Goal: Information Seeking & Learning: Compare options

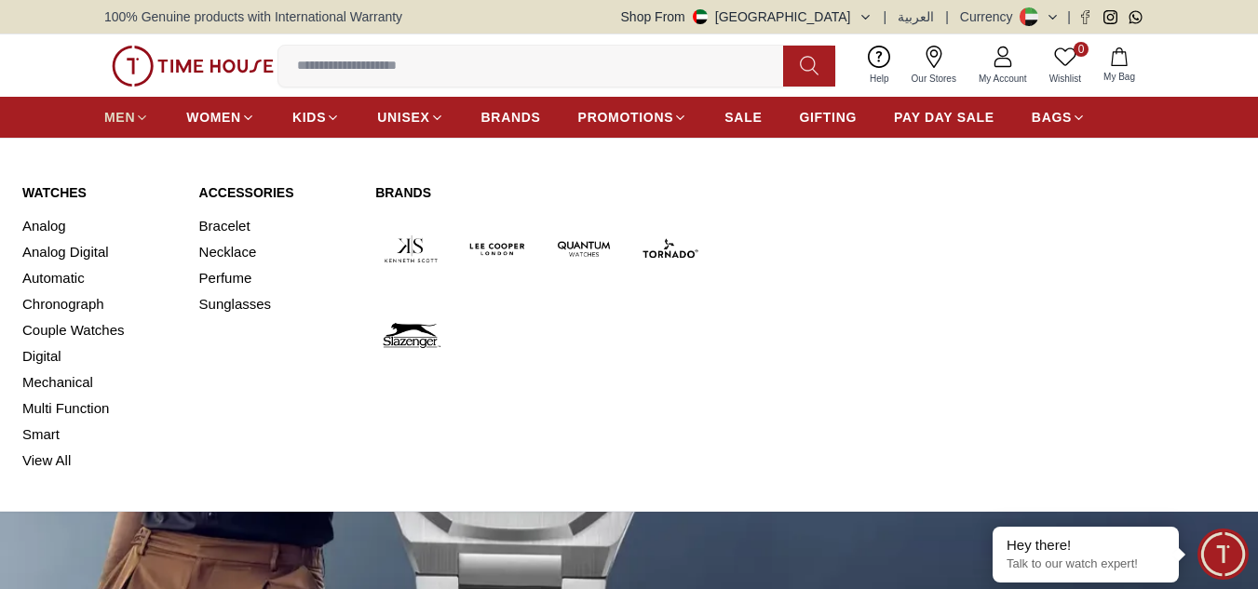
click at [118, 123] on span "MEN" at bounding box center [119, 117] width 31 height 19
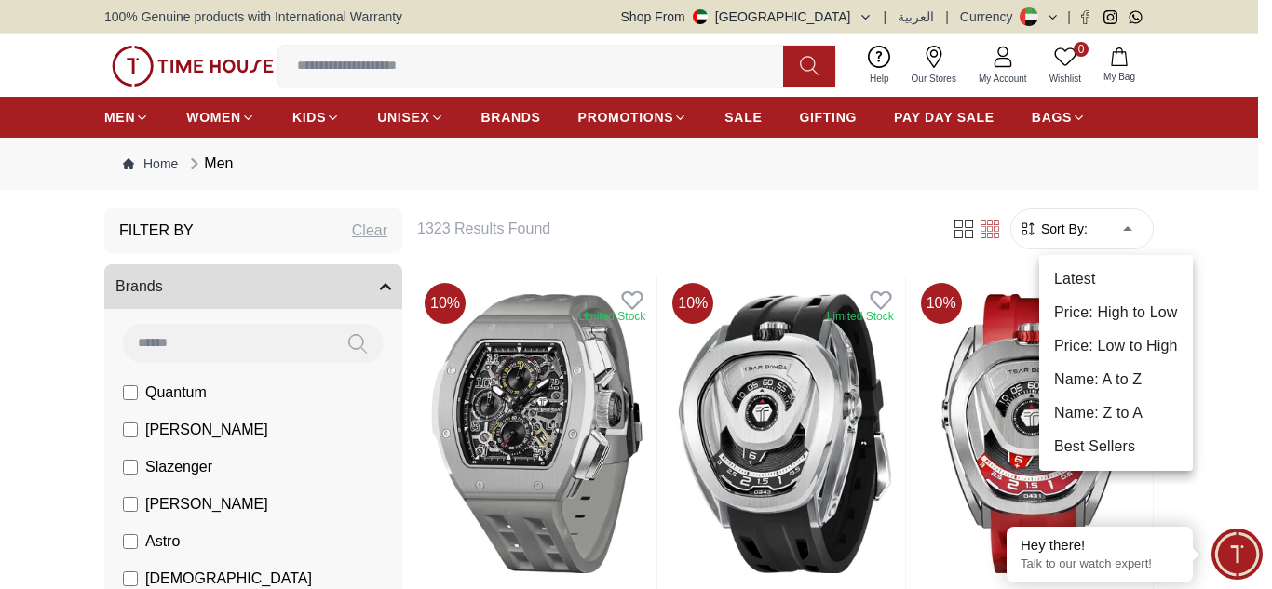
click at [1132, 350] on li "Price: Low to High" at bounding box center [1116, 347] width 154 height 34
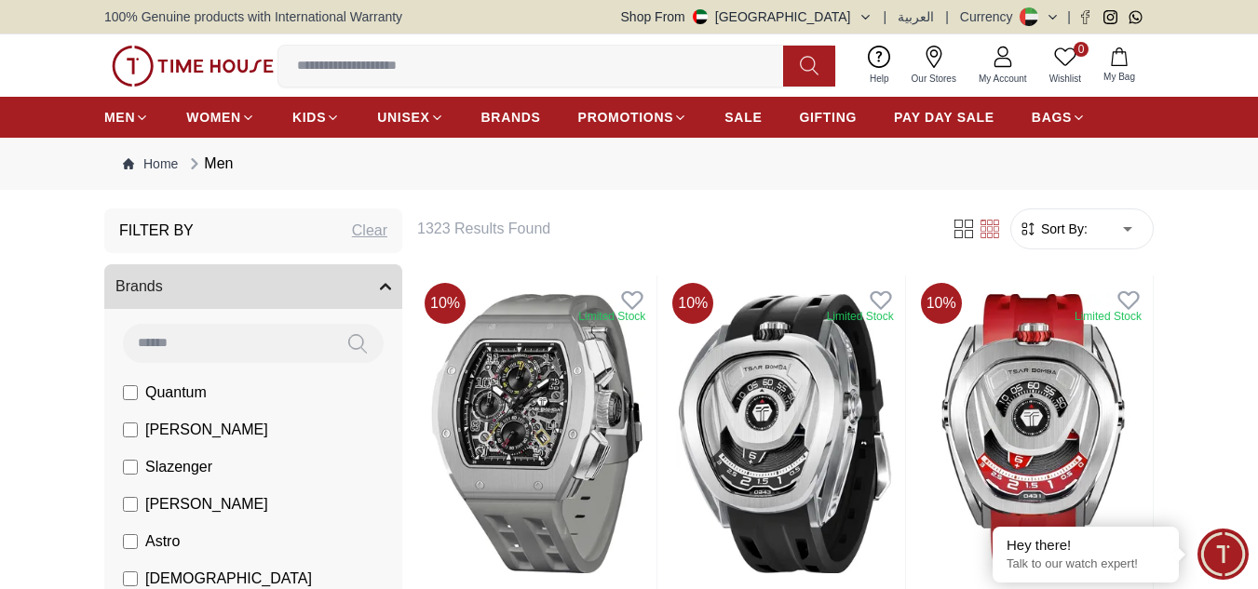
type input "*"
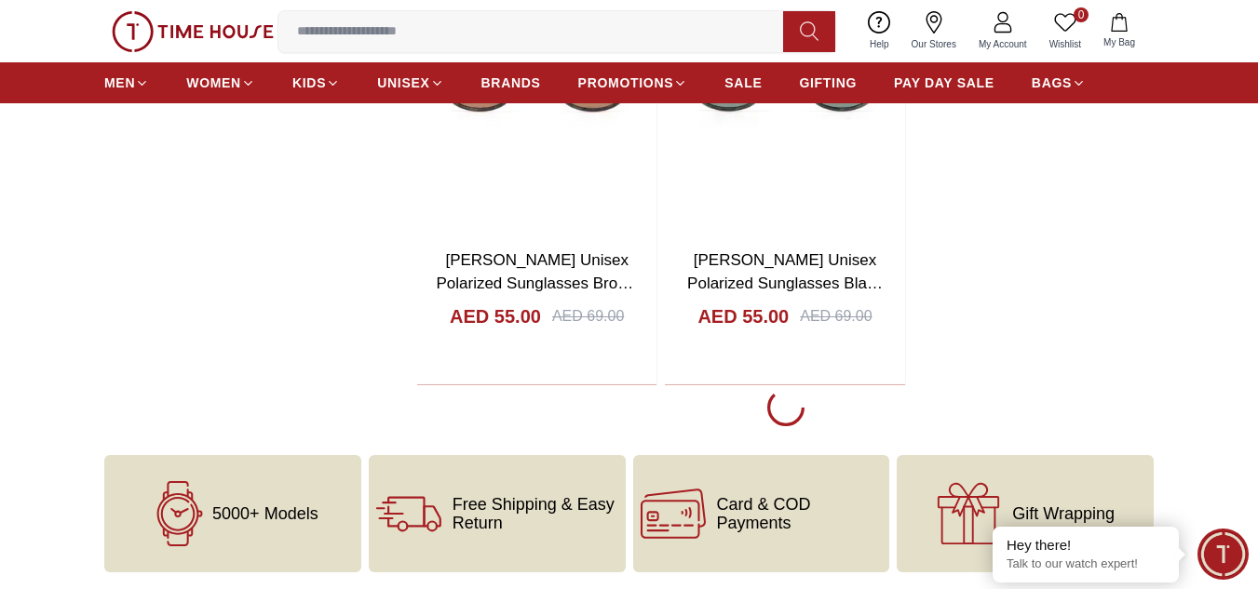
scroll to position [3150, 0]
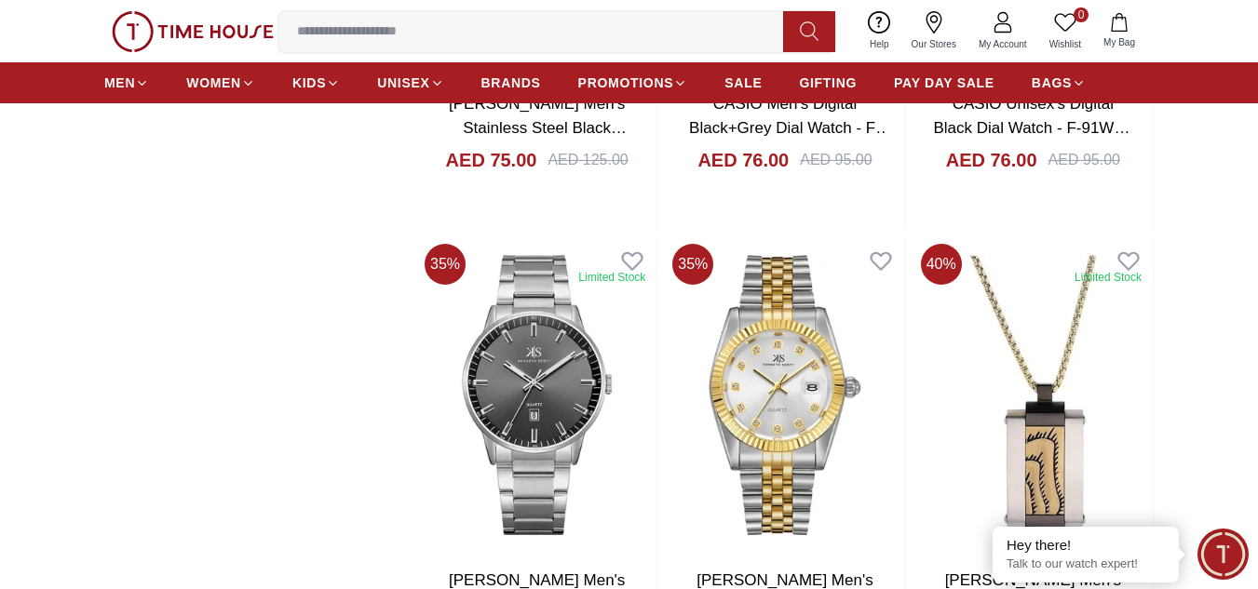
scroll to position [9226, 0]
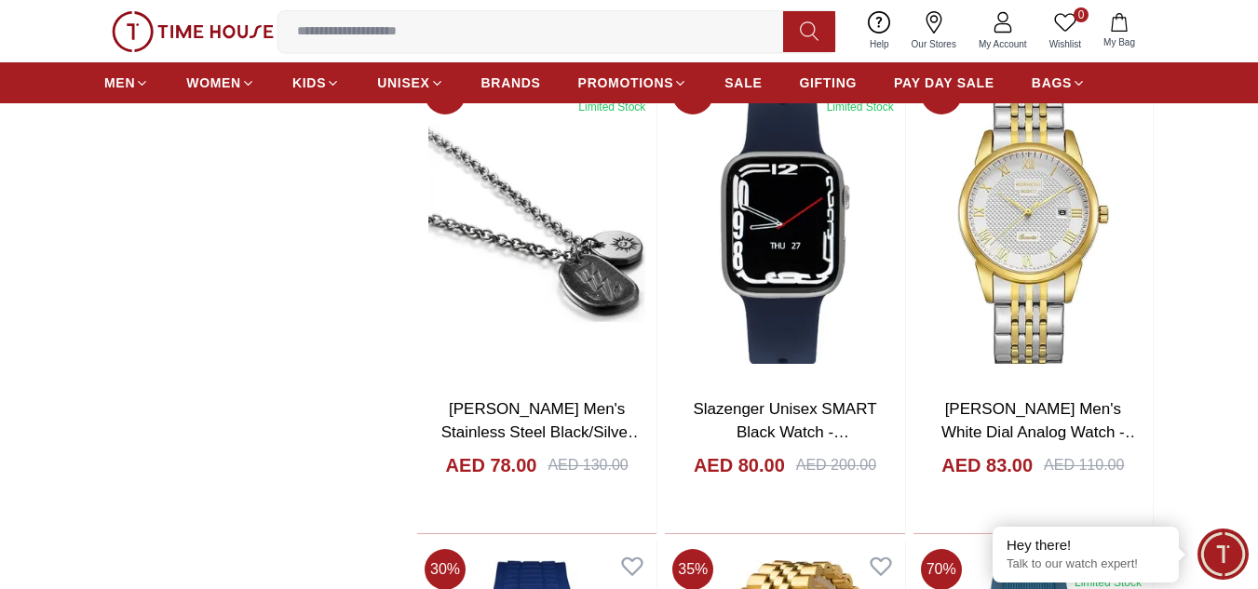
scroll to position [9824, 0]
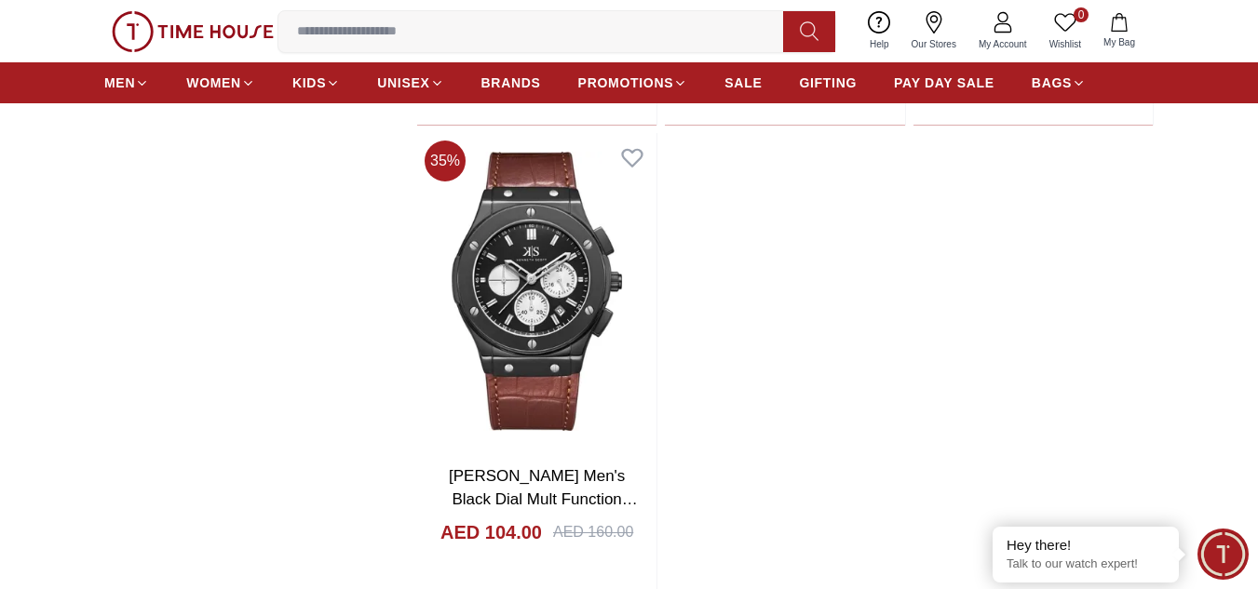
scroll to position [16060, 0]
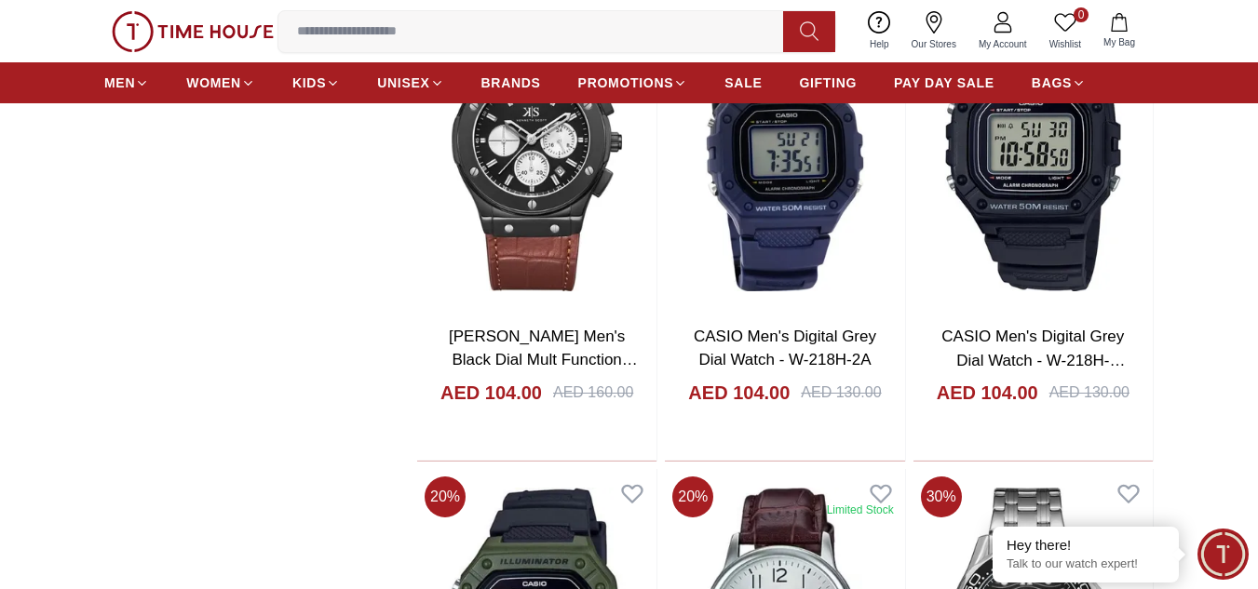
scroll to position [15993, 0]
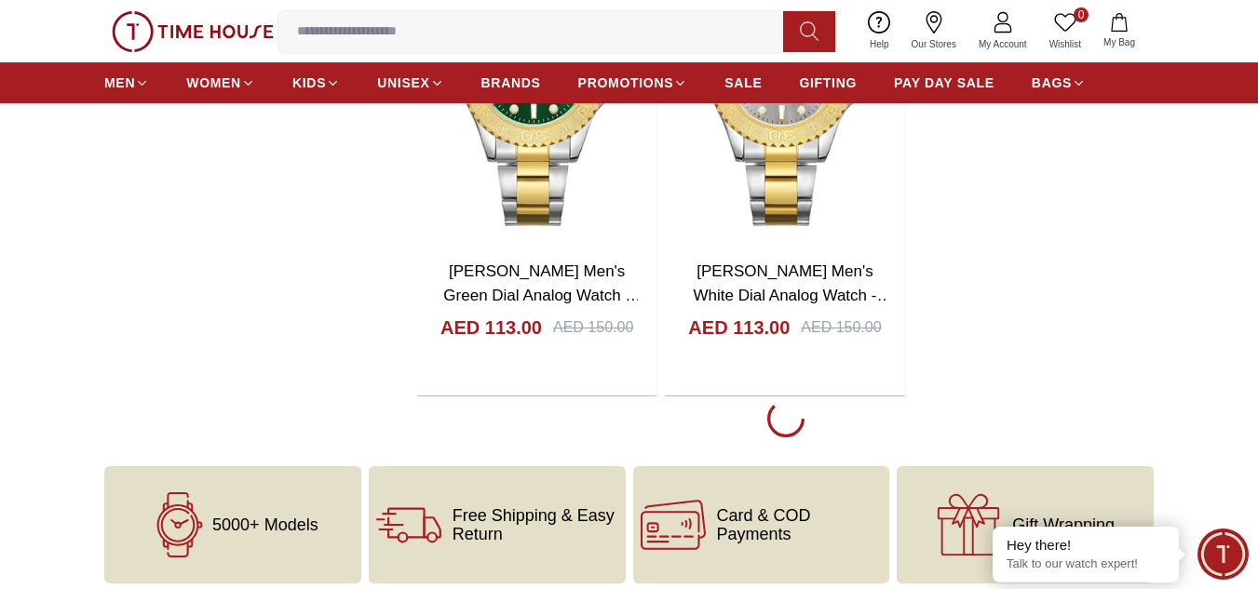
scroll to position [22409, 0]
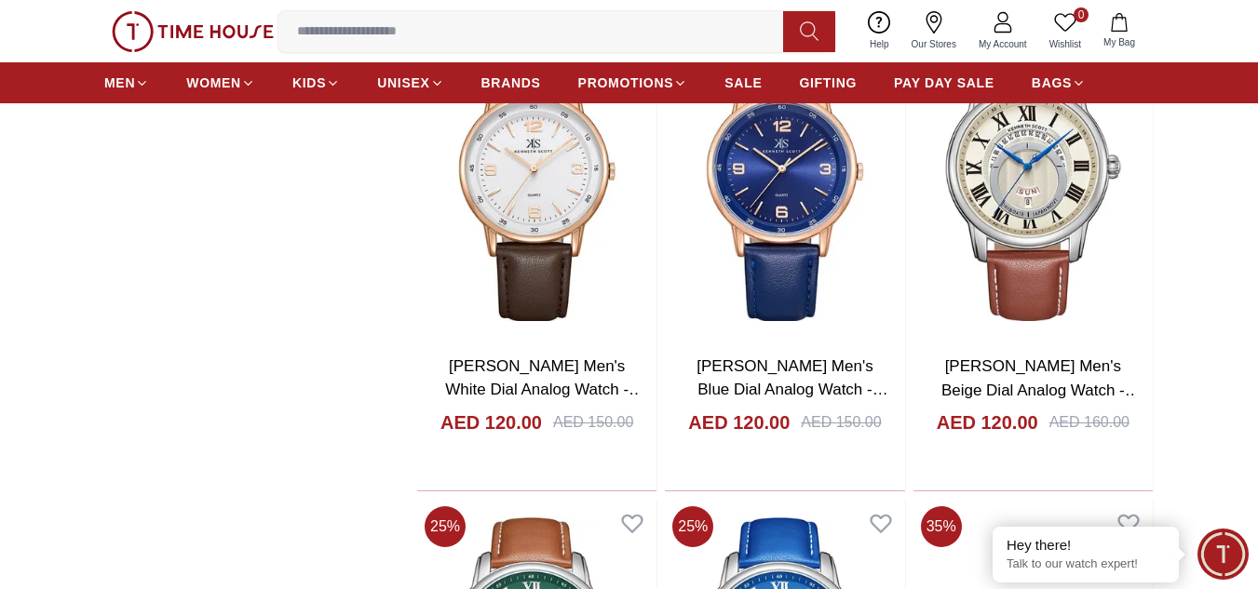
scroll to position [26096, 0]
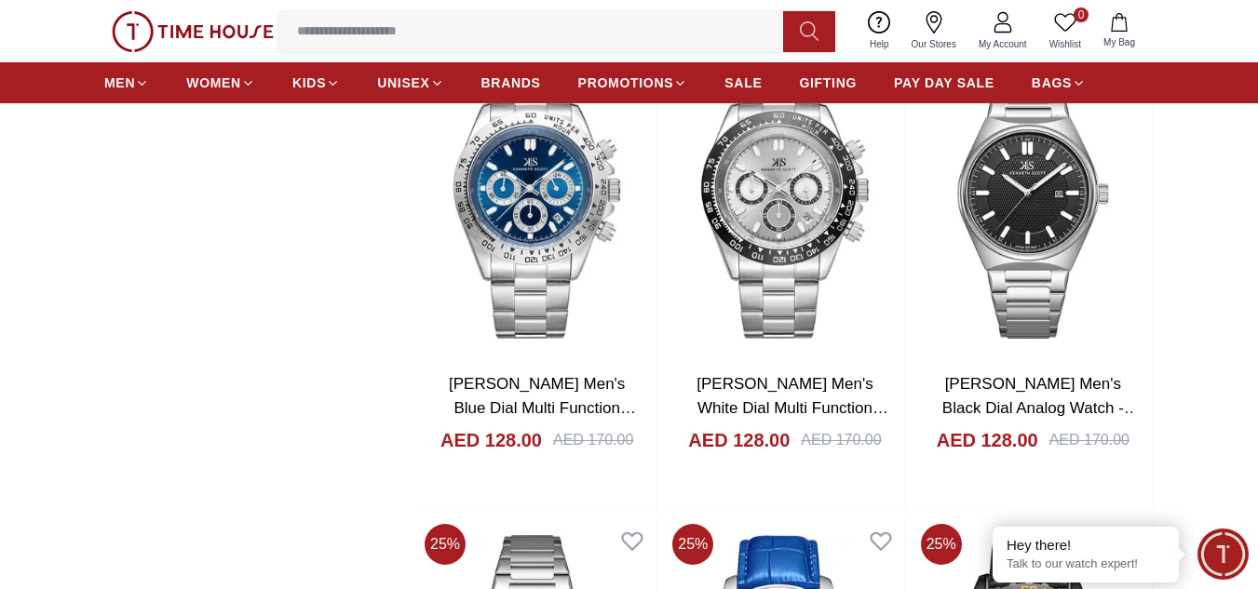
scroll to position [30912, 0]
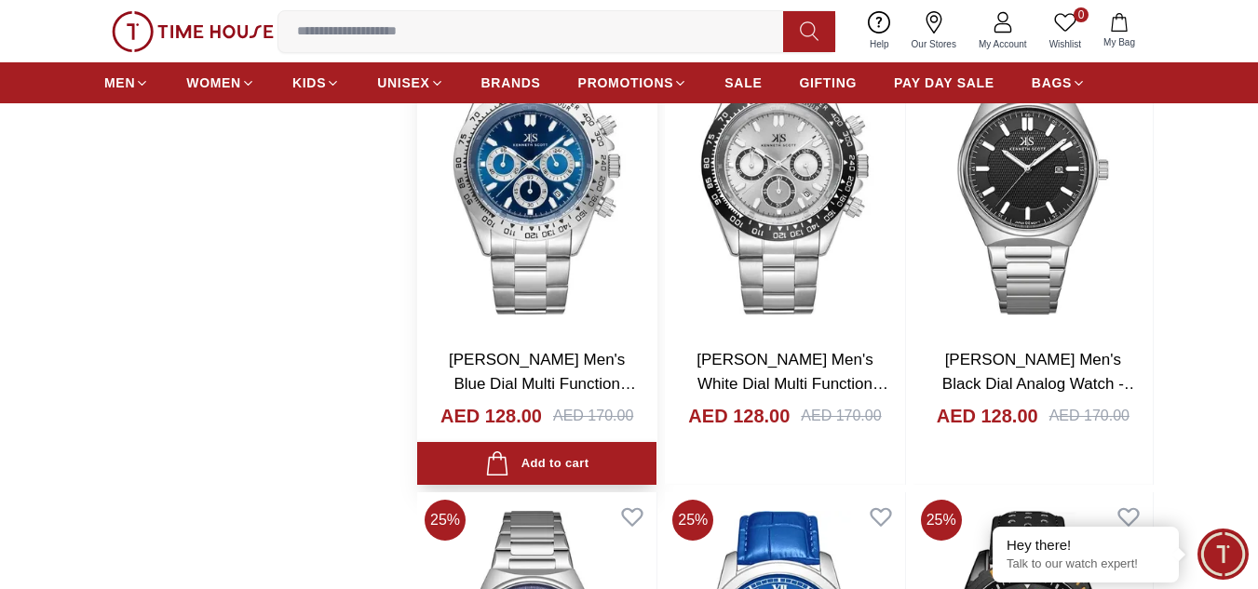
click at [514, 160] on img at bounding box center [536, 175] width 239 height 317
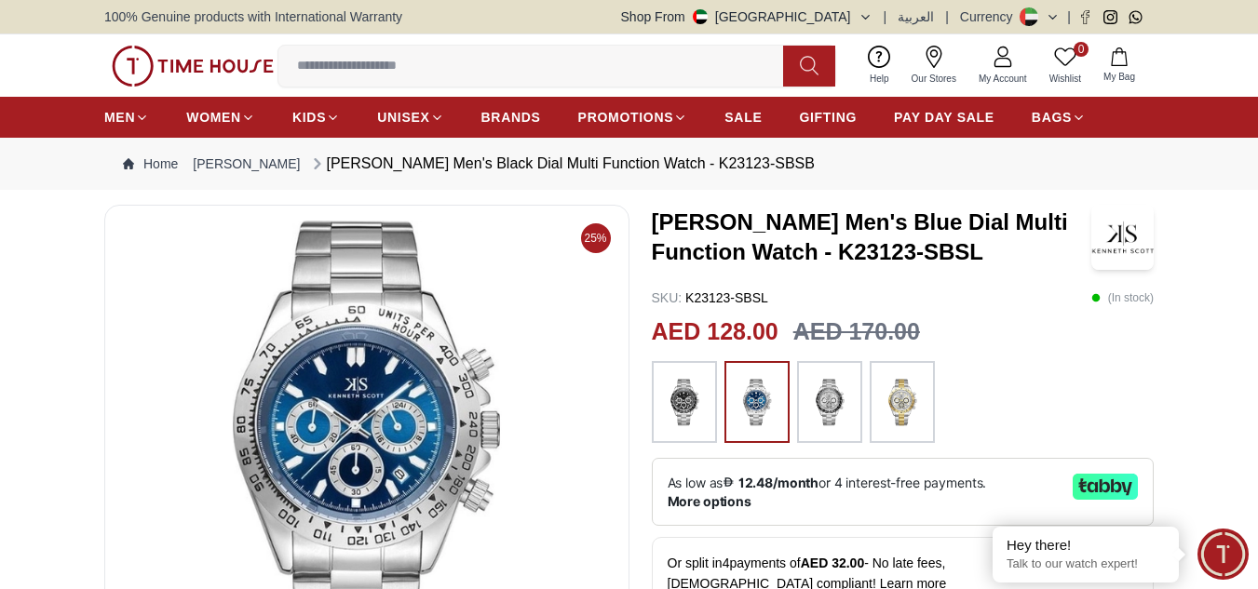
click at [681, 417] on img at bounding box center [684, 402] width 47 height 63
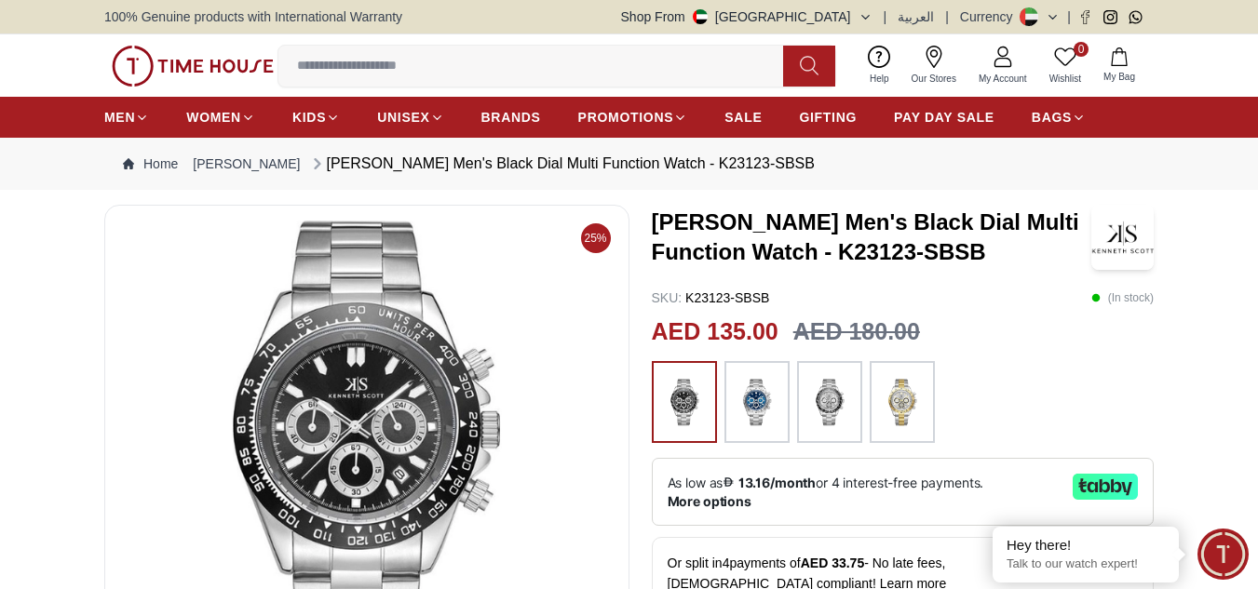
click at [751, 403] on img at bounding box center [757, 402] width 47 height 63
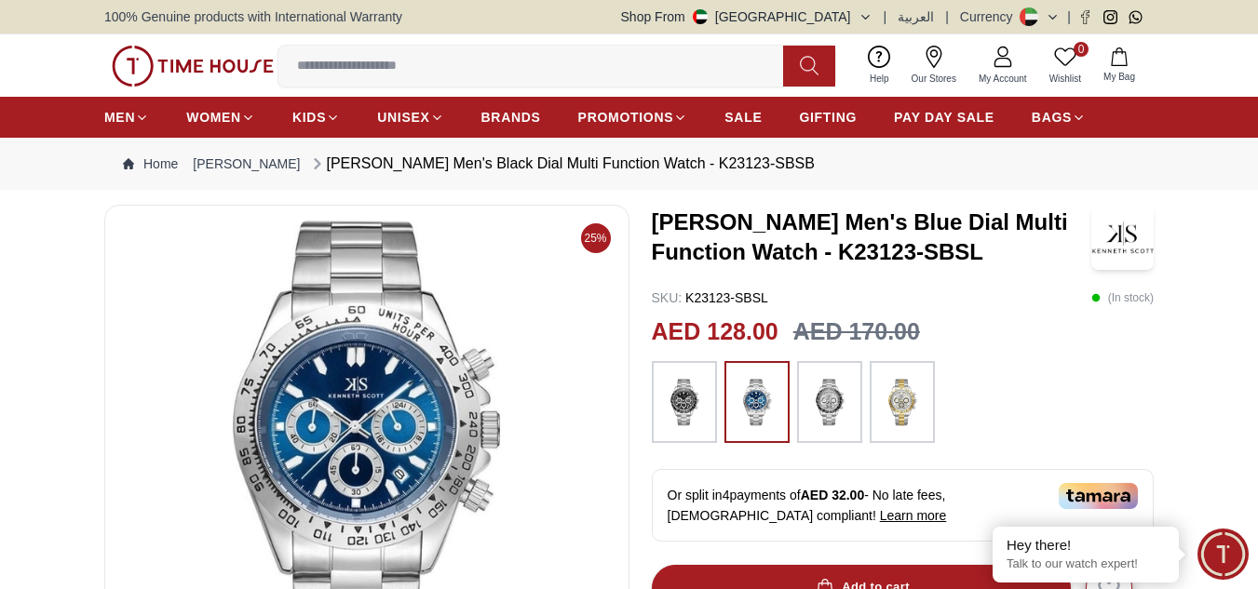
click at [826, 409] on img at bounding box center [829, 402] width 47 height 63
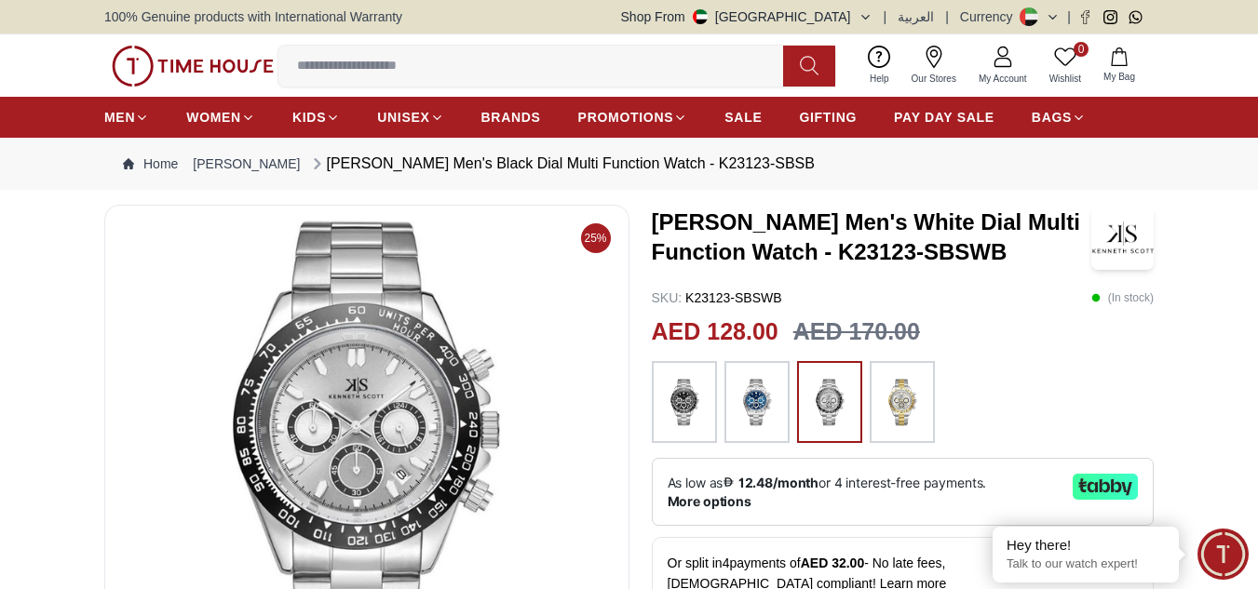
click at [899, 413] on img at bounding box center [902, 402] width 47 height 63
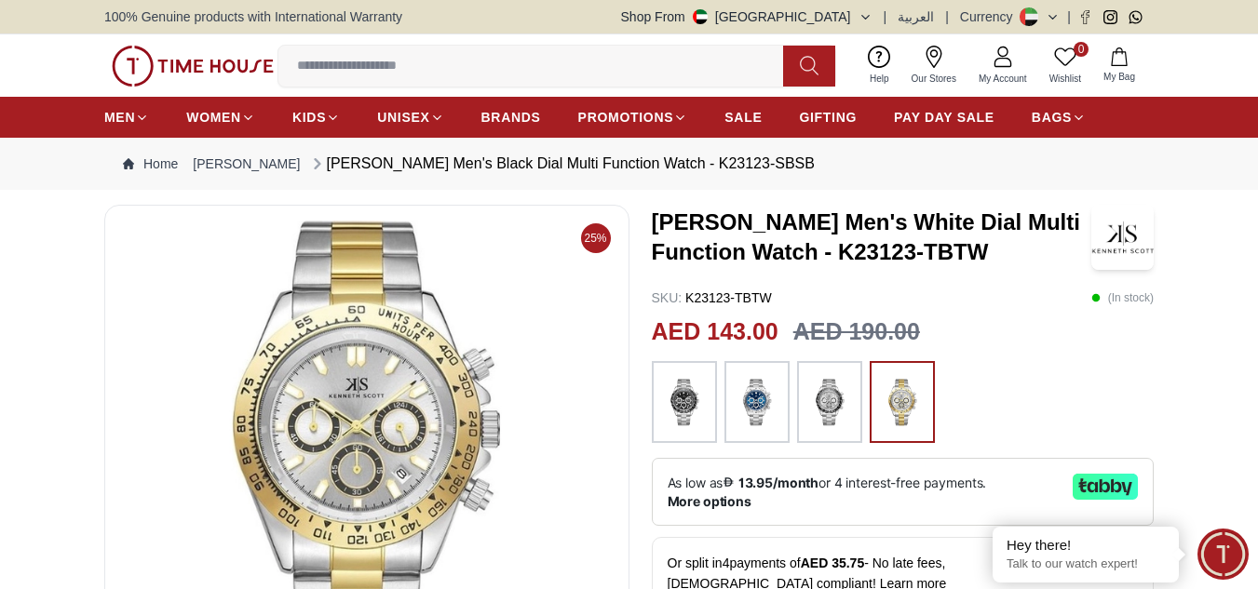
click at [771, 406] on img at bounding box center [757, 402] width 47 height 63
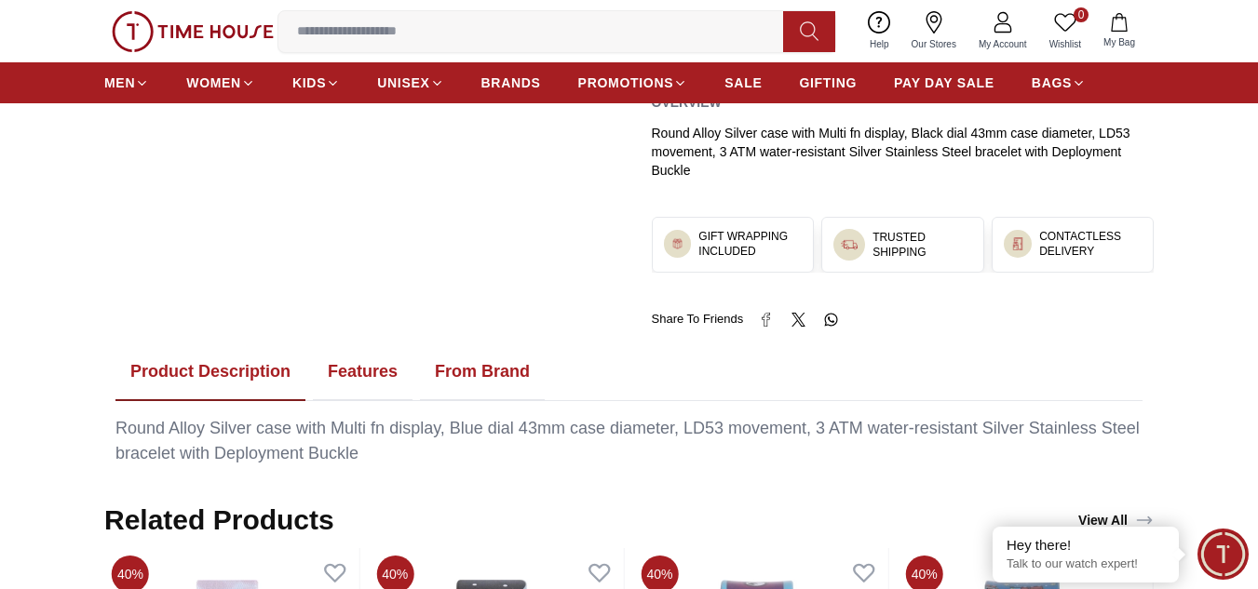
scroll to position [809, 0]
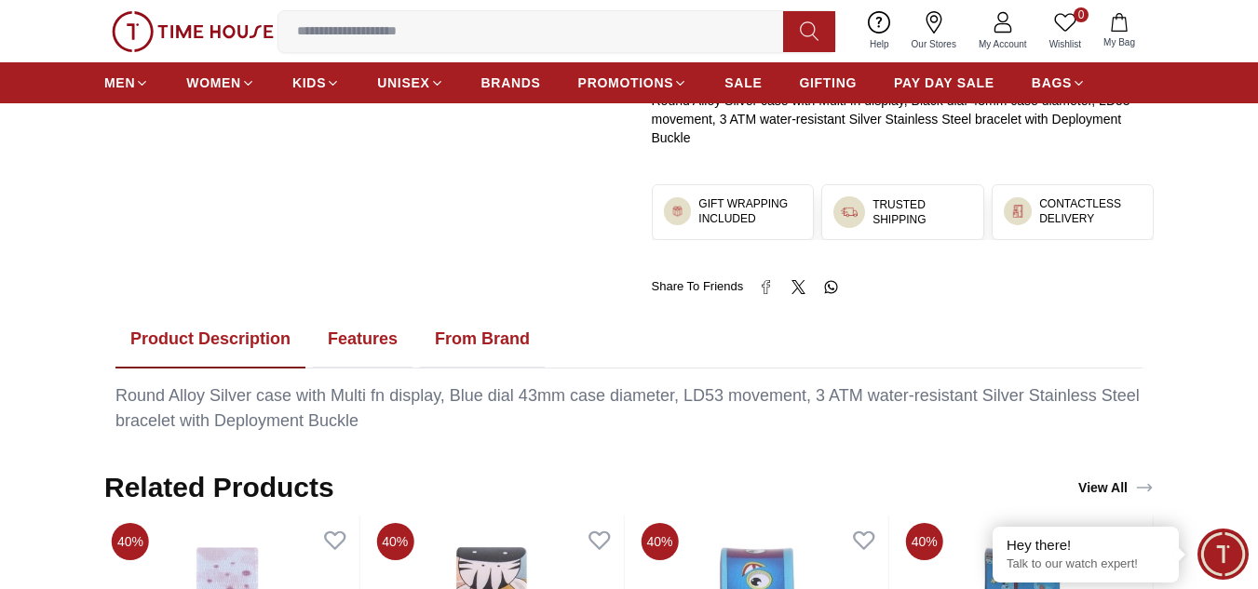
click at [382, 338] on button "Features" at bounding box center [363, 340] width 100 height 58
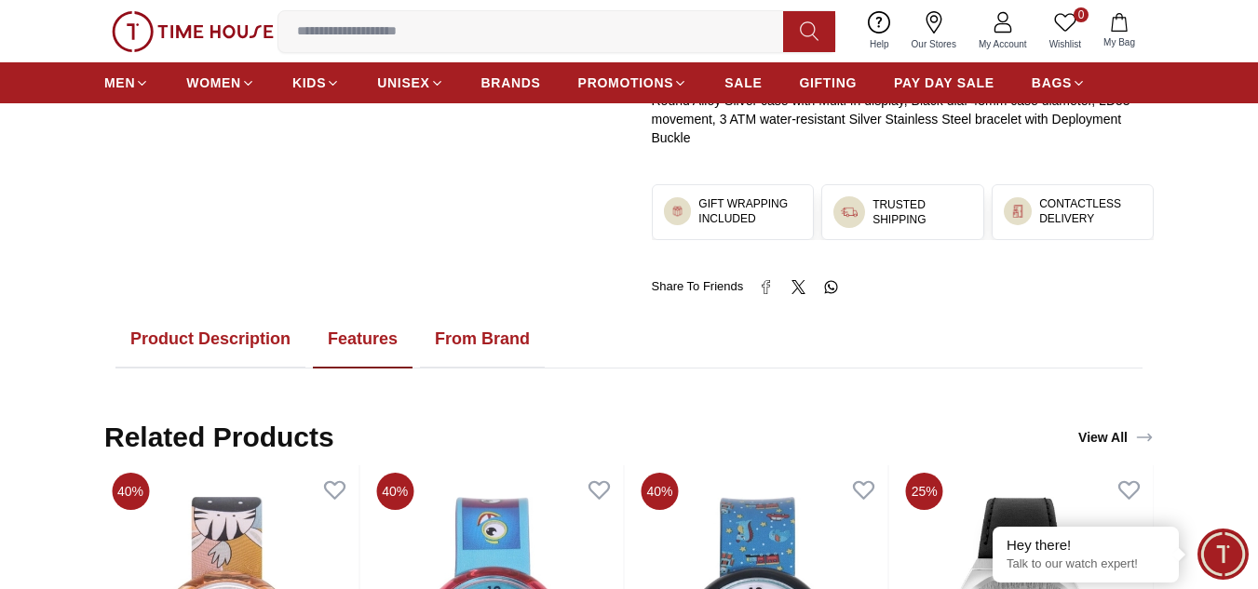
click at [448, 336] on button "From Brand" at bounding box center [482, 340] width 125 height 58
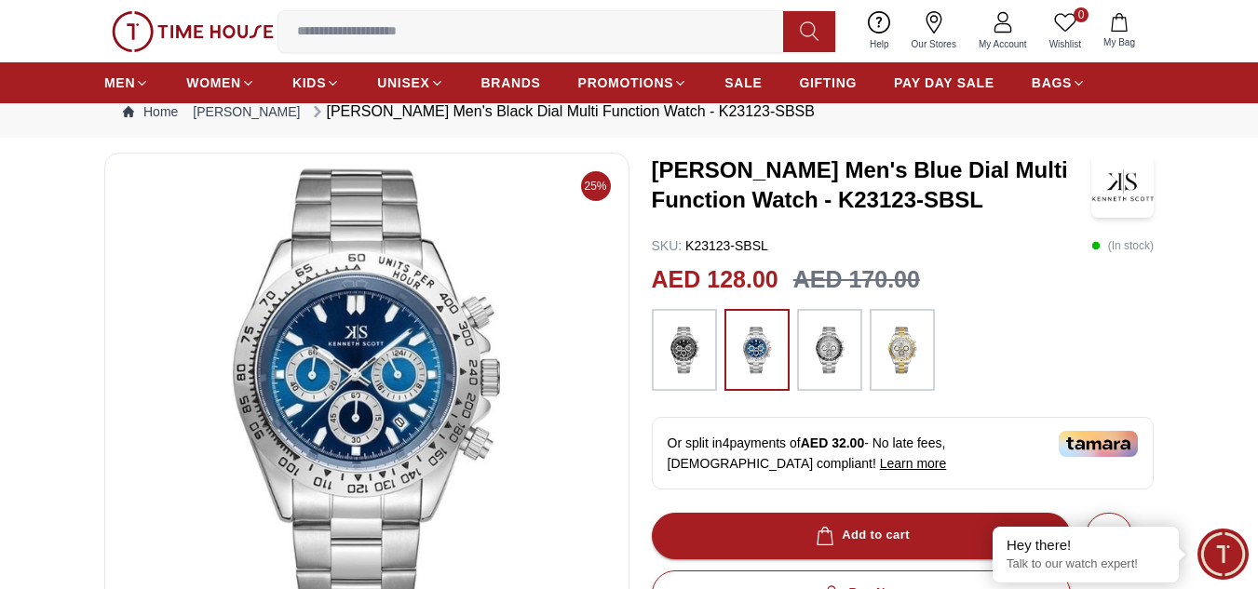
scroll to position [46, 0]
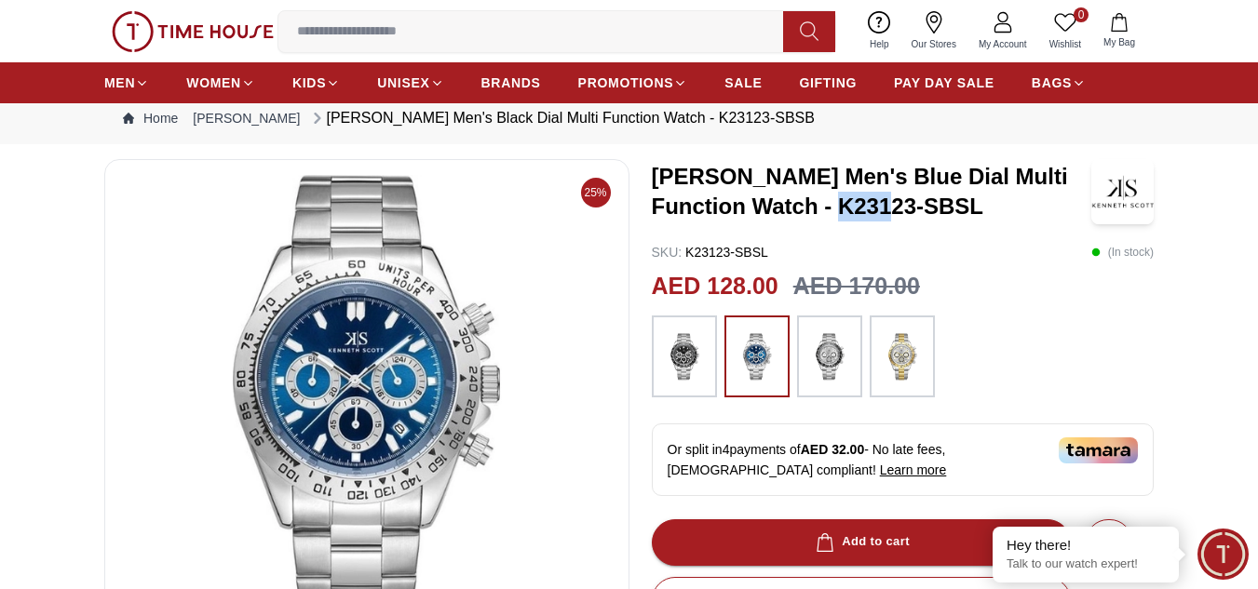
drag, startPoint x: 840, startPoint y: 206, endPoint x: 894, endPoint y: 197, distance: 54.7
click at [894, 197] on h3 "[PERSON_NAME] Men's Blue Dial Multi Function Watch - K23123-SBSL" at bounding box center [872, 192] width 440 height 60
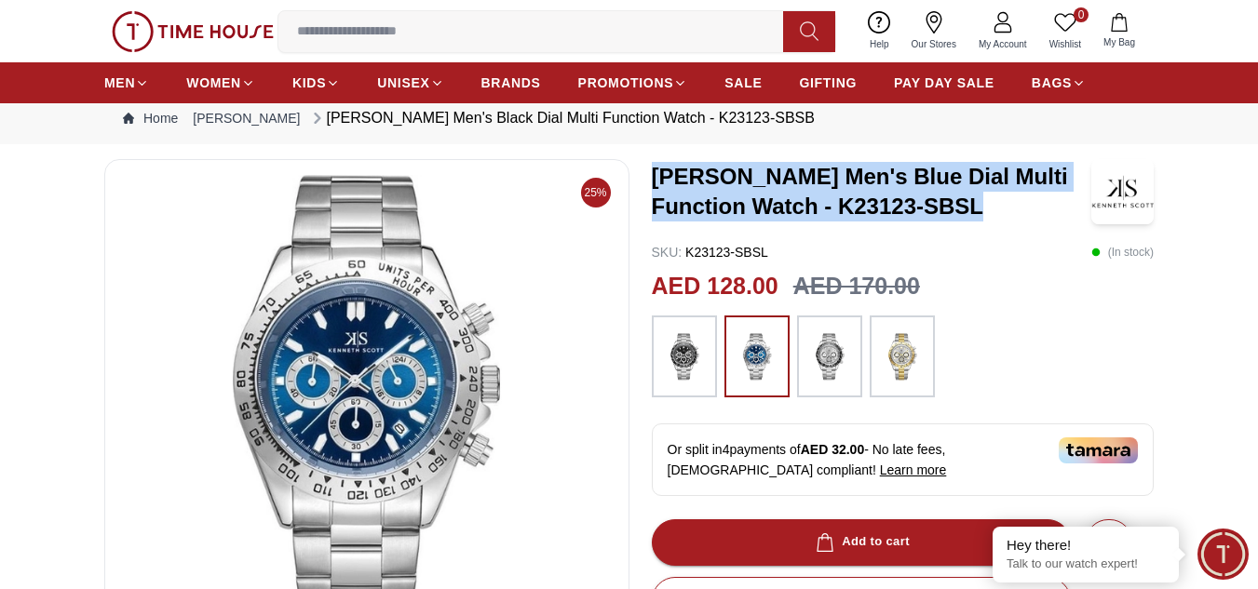
drag, startPoint x: 655, startPoint y: 171, endPoint x: 981, endPoint y: 210, distance: 328.2
click at [981, 210] on h3 "[PERSON_NAME] Men's Blue Dial Multi Function Watch - K23123-SBSL" at bounding box center [872, 192] width 440 height 60
copy h3 "[PERSON_NAME] Men's Blue Dial Multi Function Watch - K23123-SBSL"
click at [340, 366] on img at bounding box center [367, 398] width 494 height 447
drag, startPoint x: 401, startPoint y: 306, endPoint x: 489, endPoint y: 257, distance: 100.5
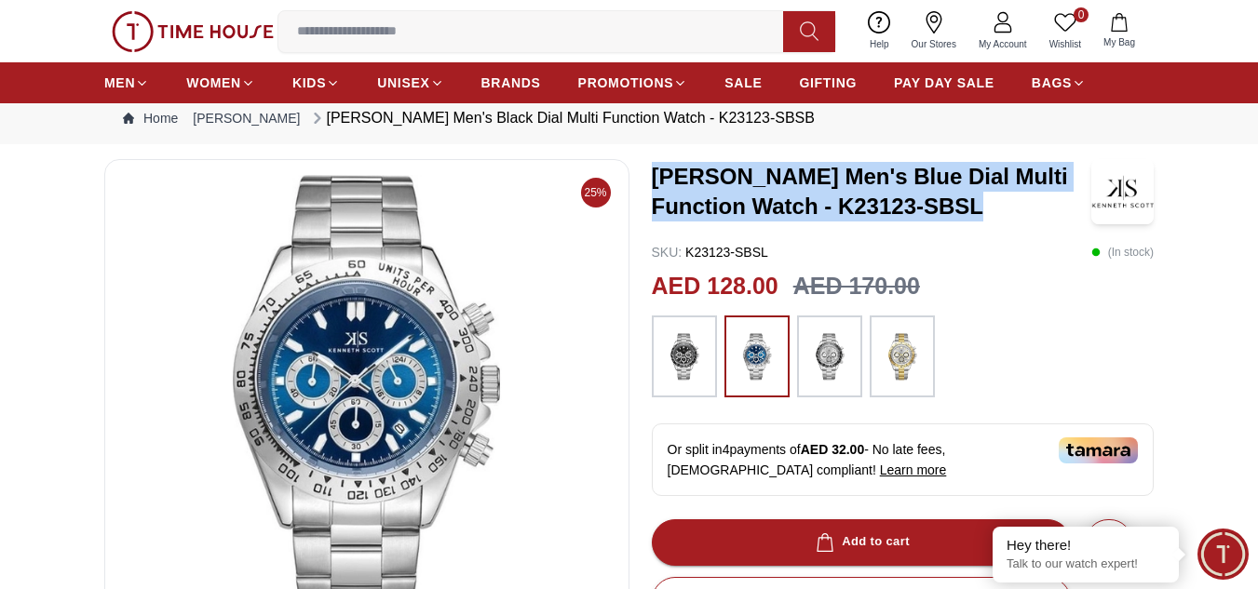
click at [489, 257] on img at bounding box center [367, 398] width 494 height 447
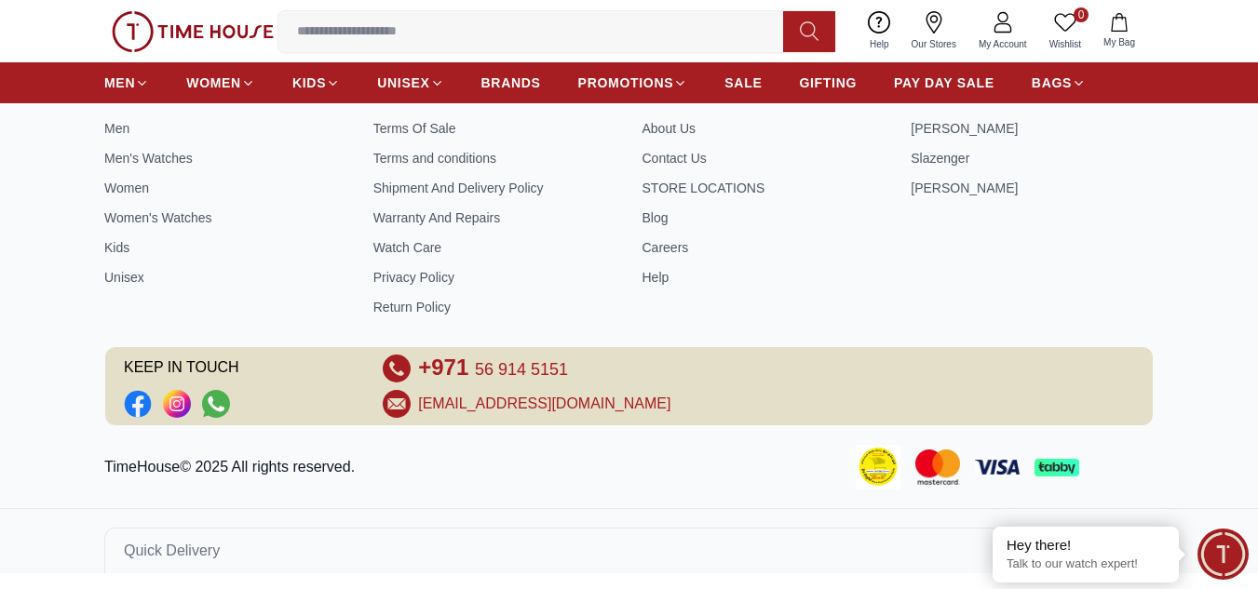
scroll to position [3242, 0]
